Goal: Information Seeking & Learning: Check status

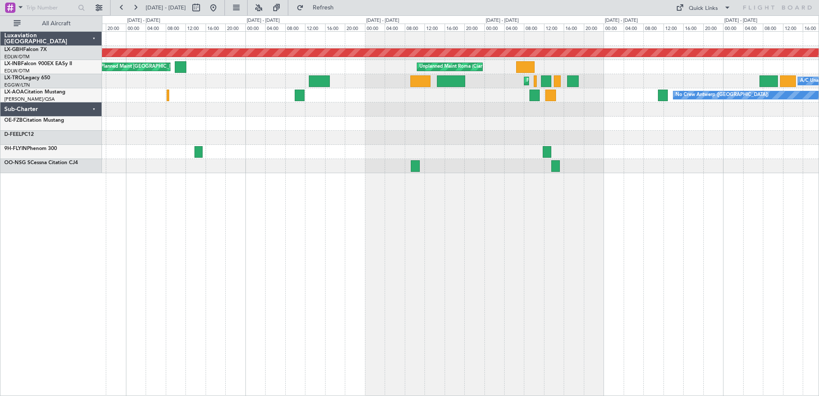
click at [579, 137] on div at bounding box center [460, 138] width 716 height 14
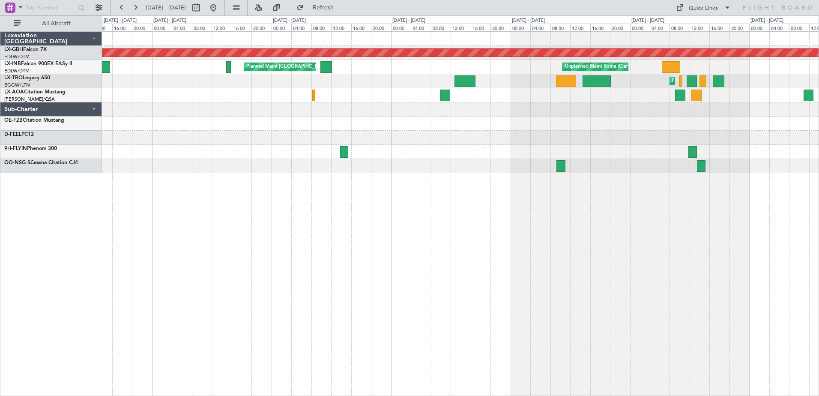
click at [616, 145] on div at bounding box center [460, 152] width 716 height 14
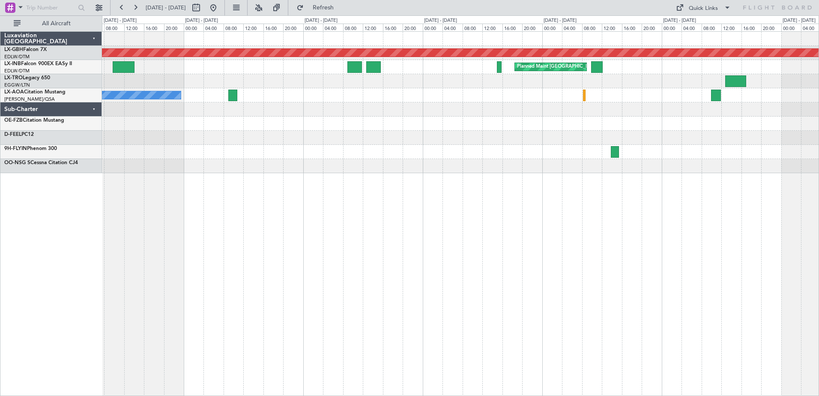
click at [579, 142] on div at bounding box center [460, 138] width 716 height 14
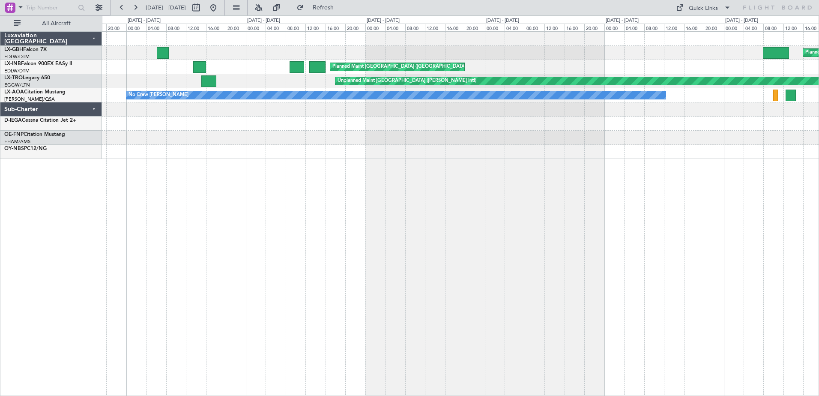
click at [818, 134] on html "[DATE] - [DATE] Refresh Quick Links All Aircraft Planned Maint [GEOGRAPHIC_DATA…" at bounding box center [409, 198] width 819 height 396
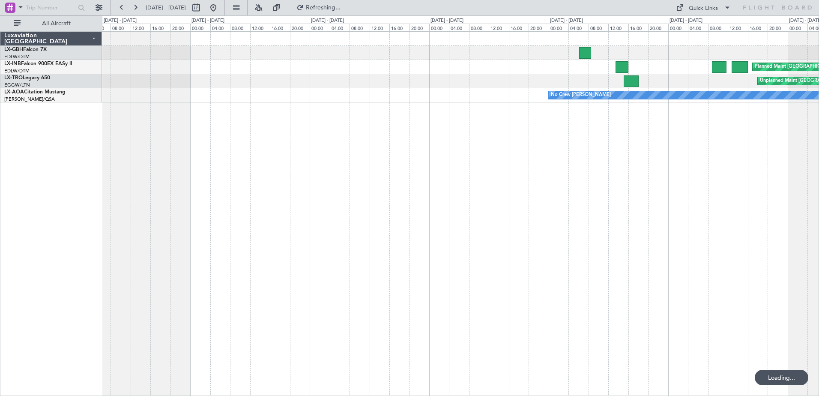
click at [648, 155] on div "Planned Maint [GEOGRAPHIC_DATA] ([GEOGRAPHIC_DATA]) Unplanned Maint [GEOGRAPHIC…" at bounding box center [460, 213] width 717 height 364
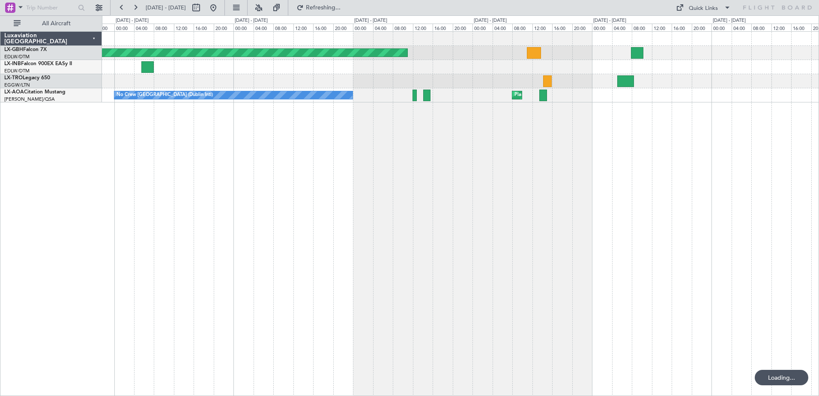
click at [723, 154] on div "Planned Maint [GEOGRAPHIC_DATA] ([GEOGRAPHIC_DATA] Intl) Unplanned Maint [GEOGR…" at bounding box center [460, 213] width 717 height 364
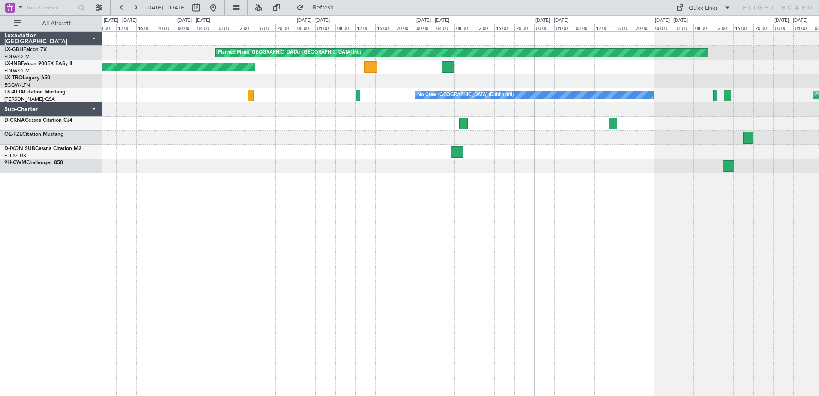
click at [473, 175] on div "Planned Maint [GEOGRAPHIC_DATA] ([GEOGRAPHIC_DATA] Intl) Unplanned Maint [GEOGR…" at bounding box center [460, 213] width 717 height 364
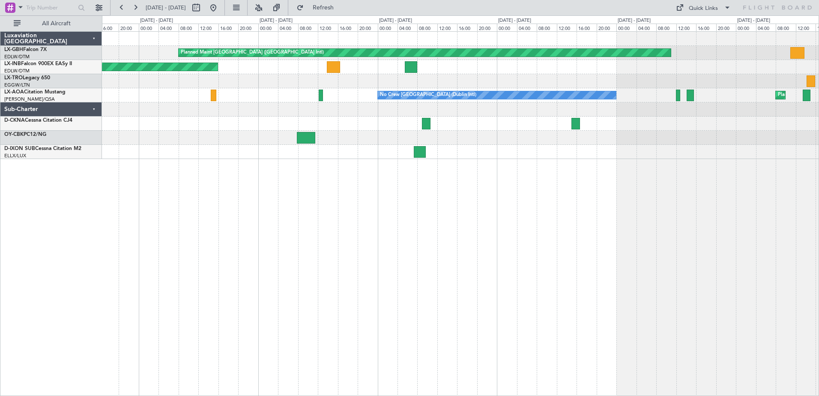
click at [339, 198] on div "Planned Maint [GEOGRAPHIC_DATA] ([GEOGRAPHIC_DATA] Intl) Unplanned Maint [GEOGR…" at bounding box center [460, 213] width 717 height 364
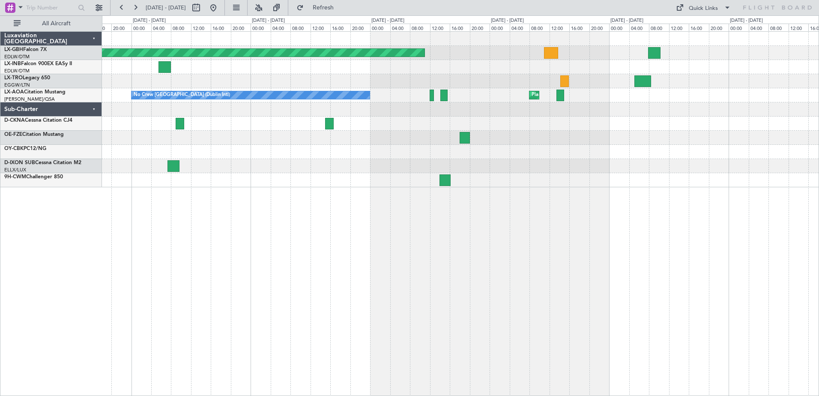
click at [329, 212] on div "Planned Maint [GEOGRAPHIC_DATA] ([GEOGRAPHIC_DATA] Intl) Unplanned Maint [GEOGR…" at bounding box center [460, 213] width 717 height 364
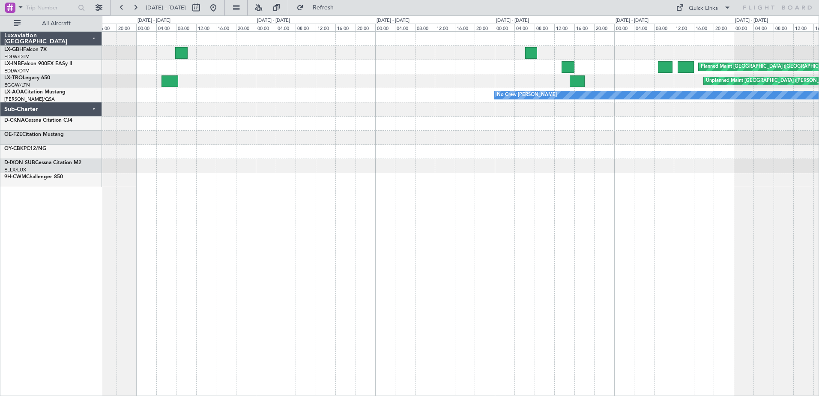
click at [448, 209] on div "Planned Maint [GEOGRAPHIC_DATA] ([GEOGRAPHIC_DATA] Intl) Planned Maint [GEOGRAP…" at bounding box center [460, 213] width 717 height 364
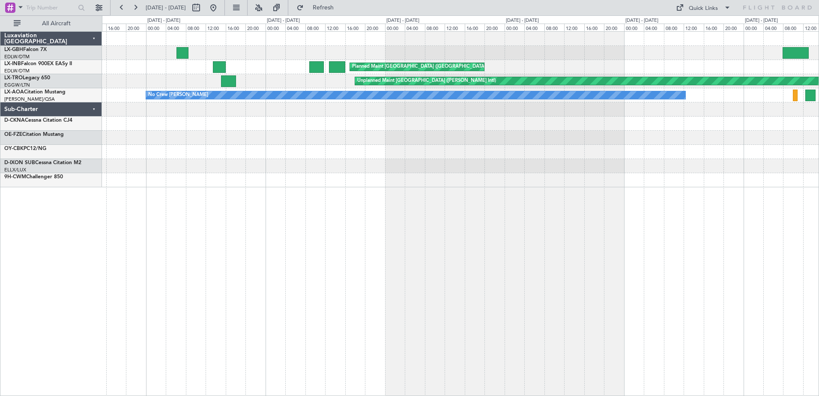
click at [383, 204] on div "Planned Maint [GEOGRAPHIC_DATA] ([GEOGRAPHIC_DATA]) Planned Maint [GEOGRAPHIC_D…" at bounding box center [460, 213] width 717 height 364
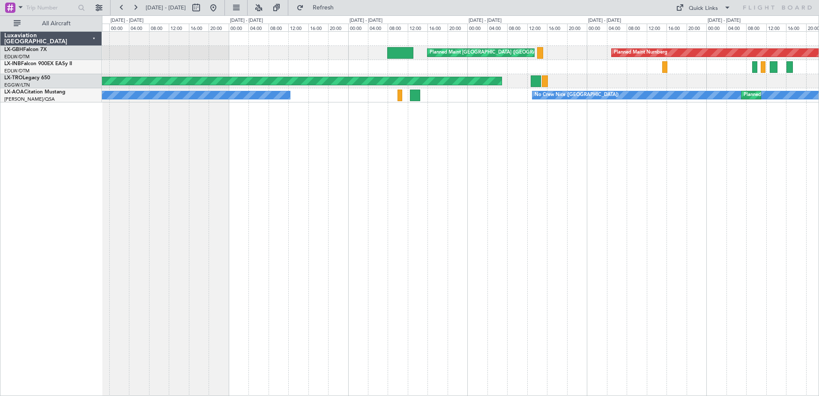
click at [313, 214] on div "Planned Maint [GEOGRAPHIC_DATA] ([GEOGRAPHIC_DATA]) Planned Maint Nurnberg Plan…" at bounding box center [460, 213] width 717 height 364
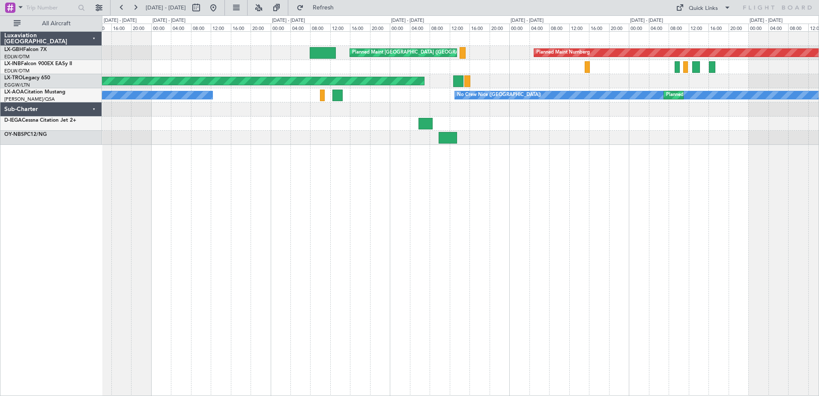
click at [610, 203] on div "Planned Maint [GEOGRAPHIC_DATA] ([GEOGRAPHIC_DATA]) Planned Maint Nurnberg Plan…" at bounding box center [460, 213] width 717 height 364
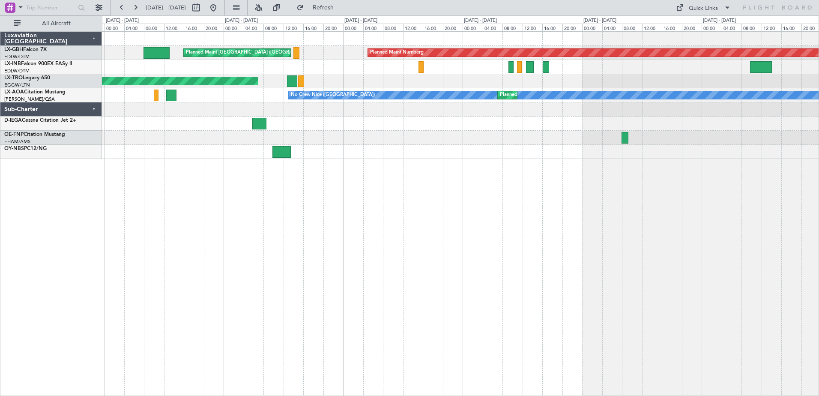
click at [498, 207] on div "Planned Maint [GEOGRAPHIC_DATA] ([GEOGRAPHIC_DATA]) Planned Maint Nurnberg Unpl…" at bounding box center [460, 213] width 717 height 364
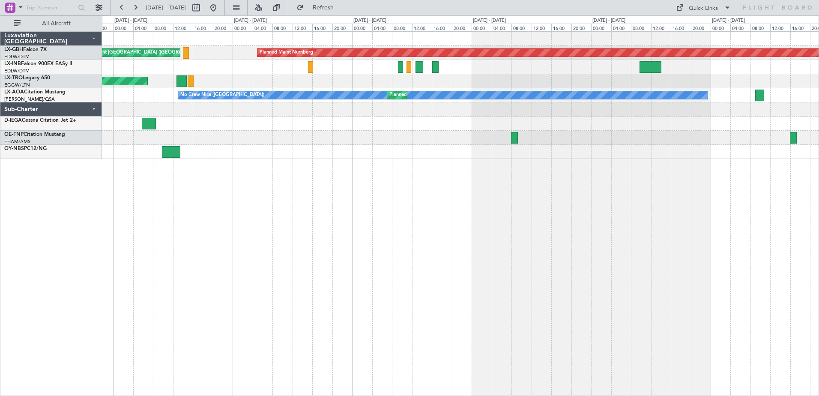
click at [553, 211] on div "Planned Maint [GEOGRAPHIC_DATA] ([GEOGRAPHIC_DATA]) Planned Maint Nurnberg Unpl…" at bounding box center [460, 213] width 717 height 364
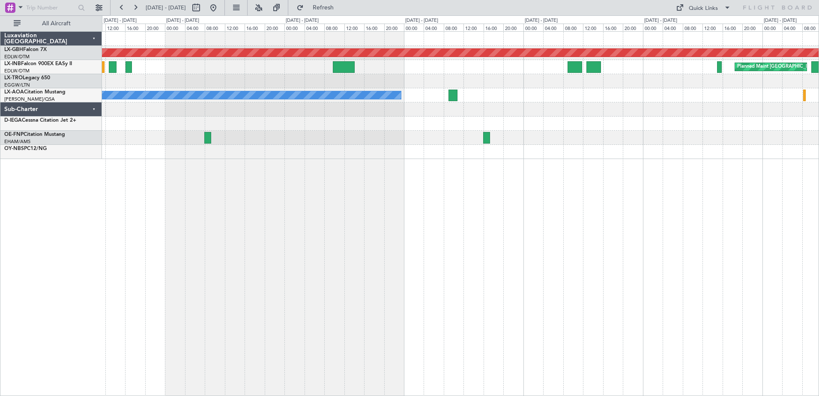
click at [339, 214] on div "Planned Maint Nurnberg Planned Maint [GEOGRAPHIC_DATA] ([GEOGRAPHIC_DATA]) No […" at bounding box center [460, 213] width 717 height 364
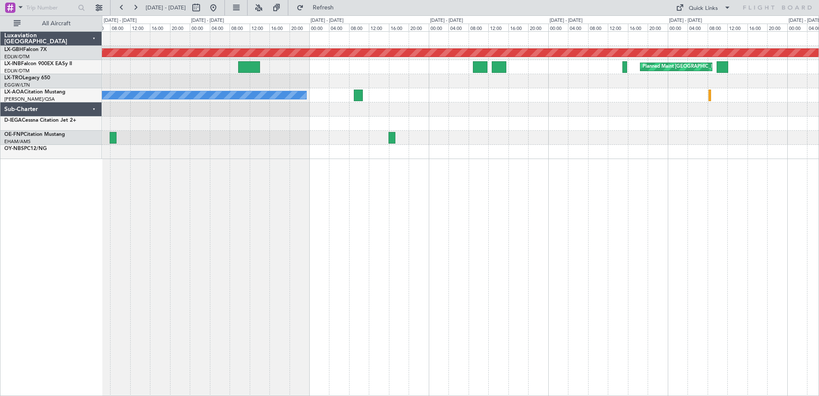
click at [446, 216] on div "Planned Maint Nurnberg Planned Maint [GEOGRAPHIC_DATA] ([GEOGRAPHIC_DATA]) Unpl…" at bounding box center [460, 213] width 717 height 364
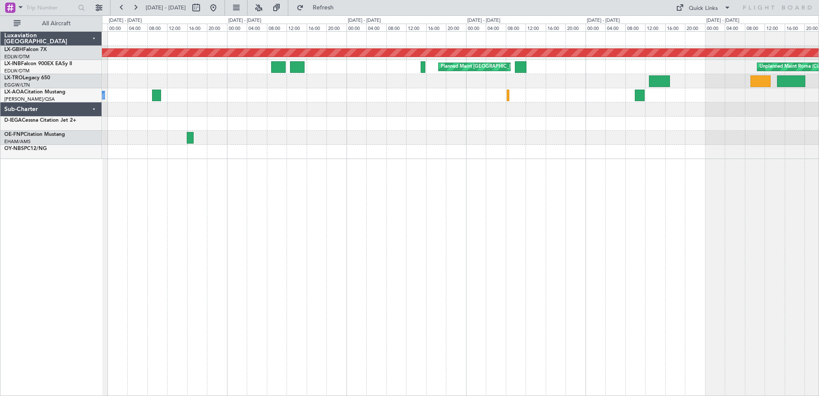
click at [442, 215] on div "Planned Maint Nurnberg Planned Maint [GEOGRAPHIC_DATA] ([GEOGRAPHIC_DATA]) Unpl…" at bounding box center [460, 213] width 717 height 364
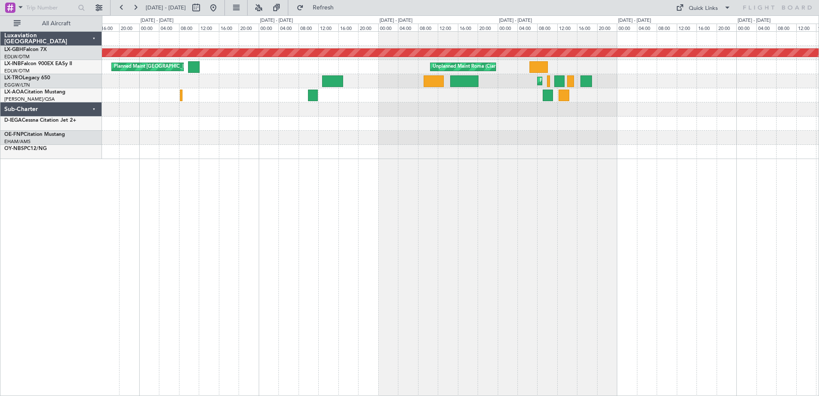
click at [585, 213] on div "Planned Maint Nurnberg Planned Maint [GEOGRAPHIC_DATA] ([GEOGRAPHIC_DATA]) Unpl…" at bounding box center [460, 213] width 717 height 364
